Goal: Transaction & Acquisition: Purchase product/service

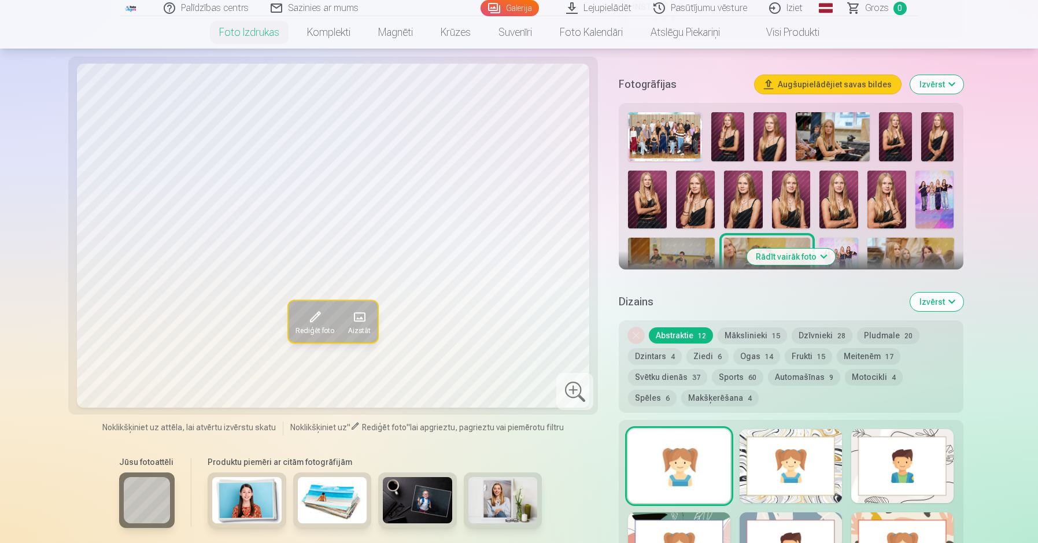
scroll to position [66, 0]
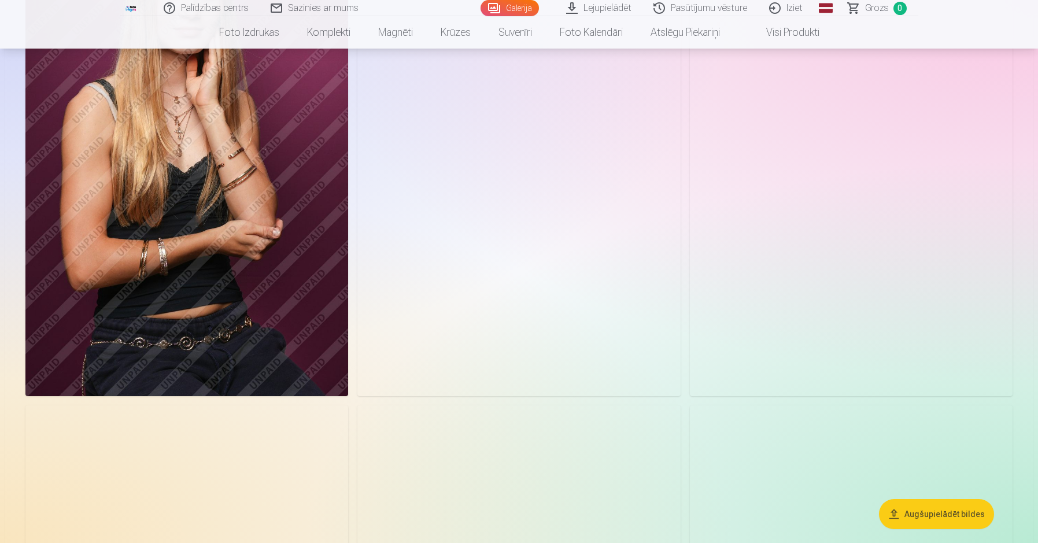
scroll to position [1442, 0]
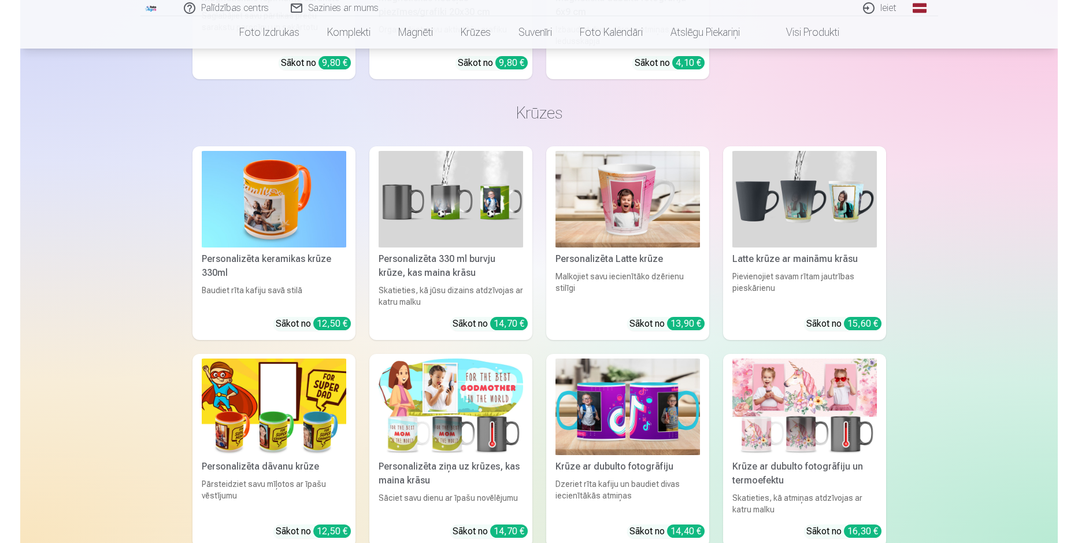
scroll to position [1442, 0]
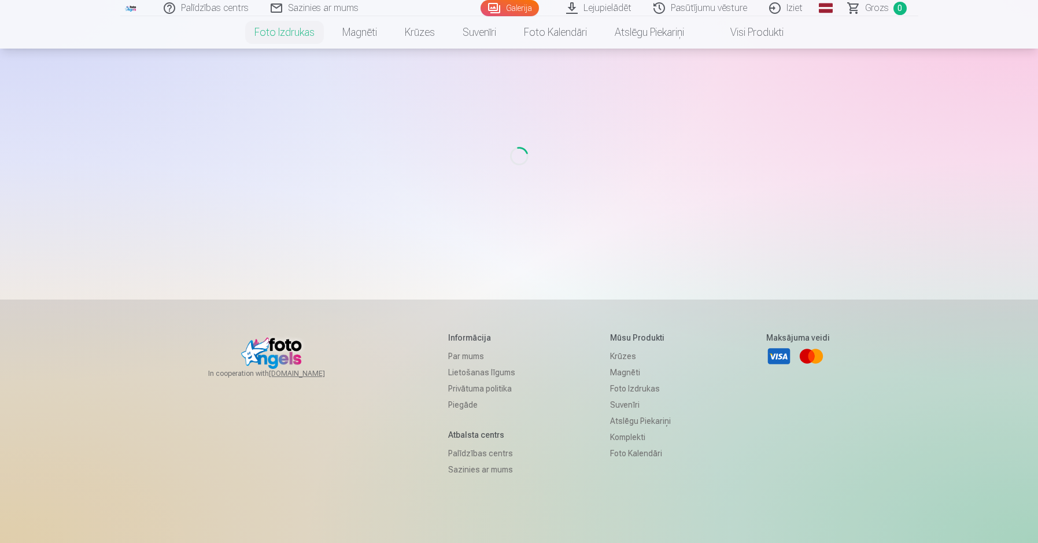
scroll to position [66, 0]
